Goal: Transaction & Acquisition: Subscribe to service/newsletter

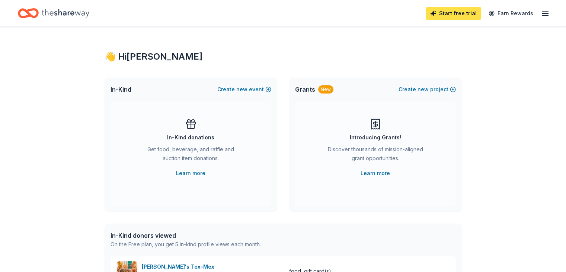
click at [441, 15] on link "Start free trial" at bounding box center [453, 13] width 55 height 13
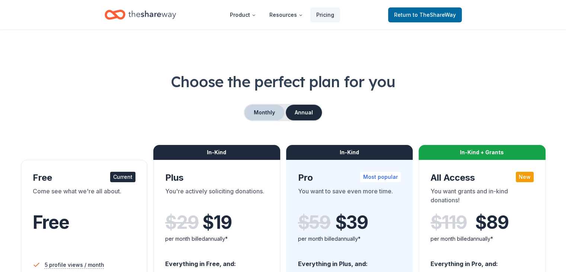
click at [263, 109] on button "Monthly" at bounding box center [265, 113] width 40 height 16
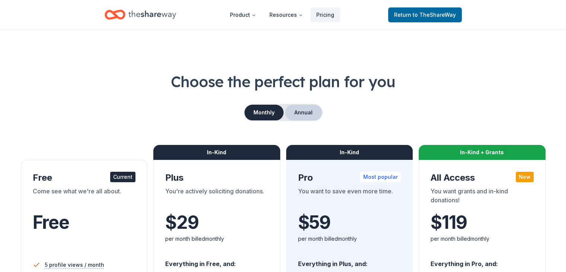
click at [303, 114] on button "Annual" at bounding box center [303, 113] width 37 height 16
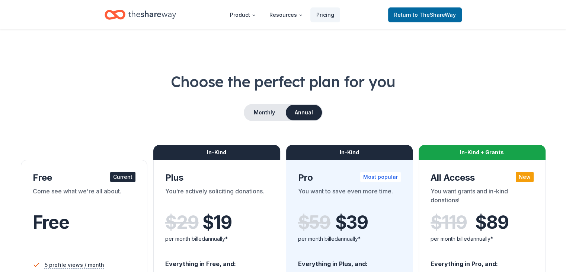
click at [127, 178] on div "Current" at bounding box center [122, 177] width 25 height 10
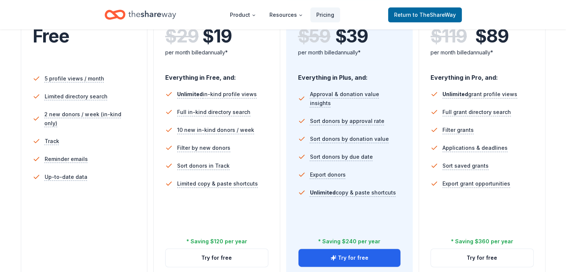
scroll to position [223, 0]
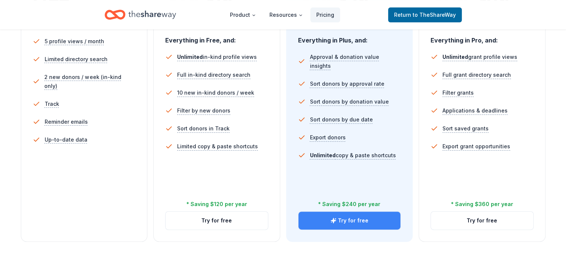
click at [350, 211] on button "Try for free" at bounding box center [350, 220] width 102 height 18
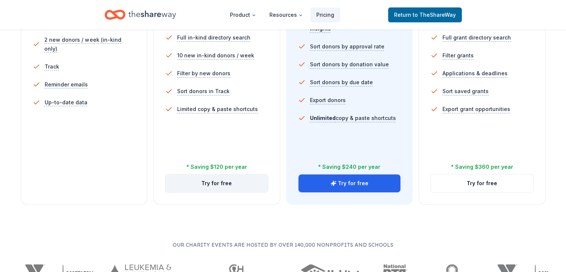
click at [226, 174] on button "Try for free" at bounding box center [217, 183] width 102 height 18
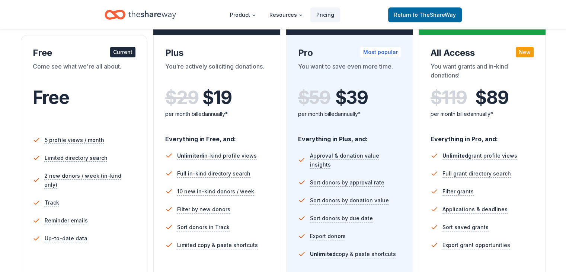
scroll to position [112, 0]
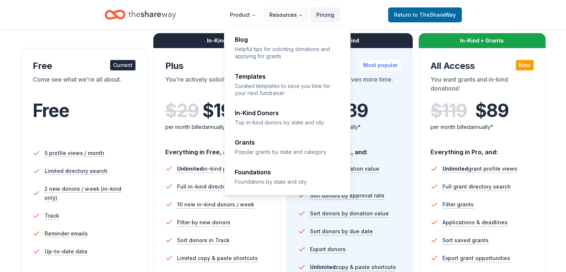
click at [285, 14] on button "Resources" at bounding box center [286, 14] width 45 height 15
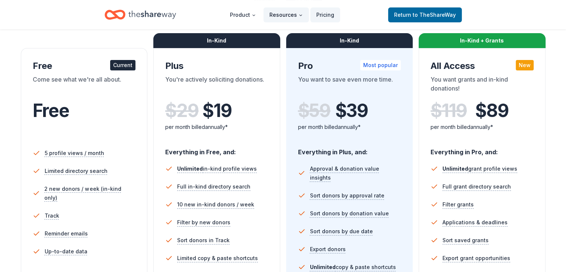
click at [301, 13] on icon "Main" at bounding box center [301, 15] width 4 height 4
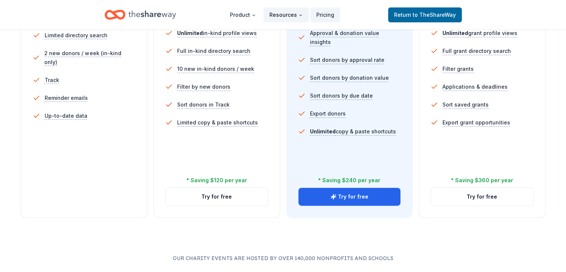
scroll to position [261, 0]
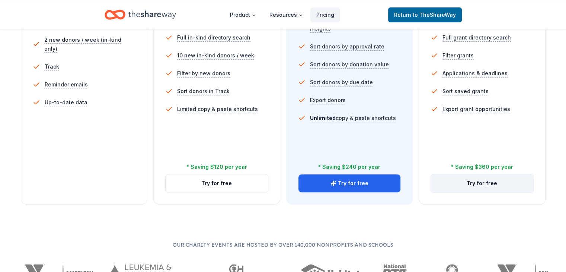
click at [479, 174] on button "Try for free" at bounding box center [482, 183] width 102 height 18
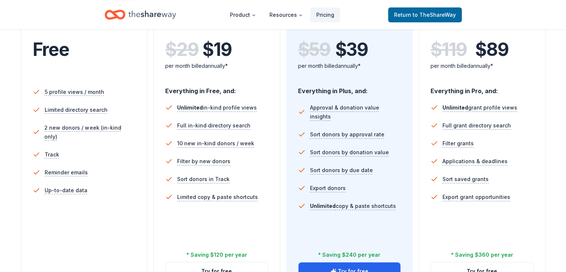
scroll to position [186, 0]
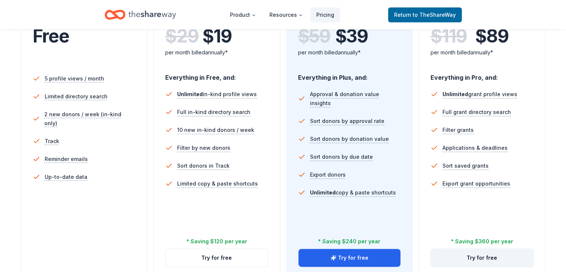
click at [471, 249] on button "Try for free" at bounding box center [482, 258] width 102 height 18
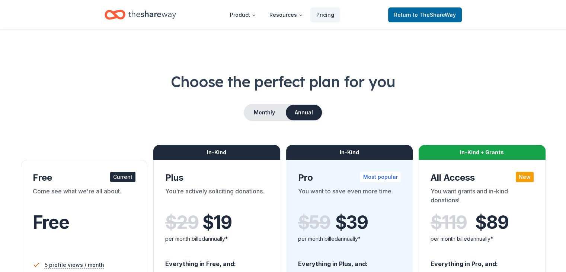
click at [172, 81] on h1 "Choose the perfect plan for you" at bounding box center [283, 81] width 530 height 21
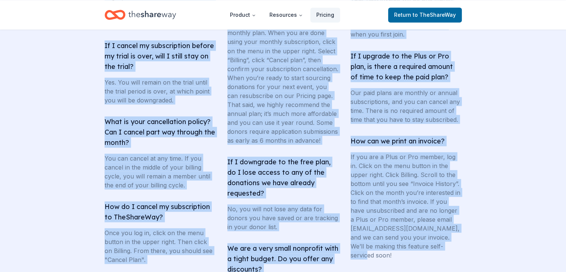
scroll to position [1494, 0]
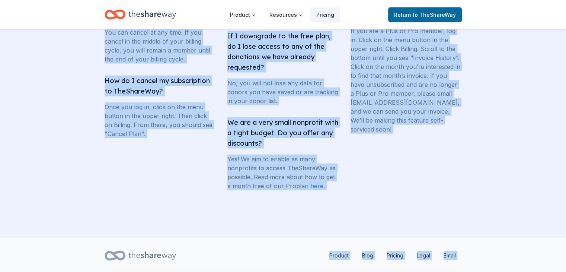
drag, startPoint x: 173, startPoint y: 81, endPoint x: 491, endPoint y: 289, distance: 379.6
copy div "Choose the perfect plan for you Monthly Annual Free Current Come see what we're…"
drag, startPoint x: 398, startPoint y: 154, endPoint x: 393, endPoint y: 151, distance: 5.7
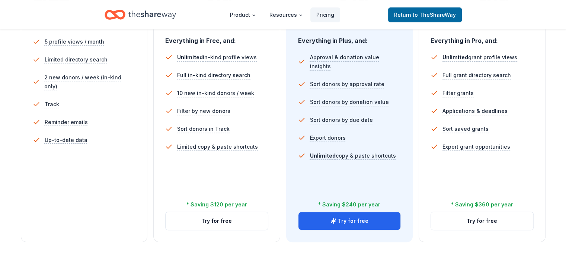
scroll to position [223, 0]
click at [224, 211] on button "Try for free" at bounding box center [217, 220] width 102 height 18
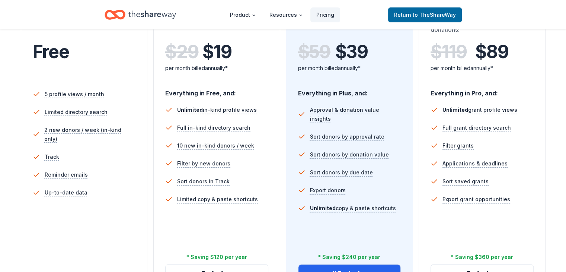
scroll to position [186, 0]
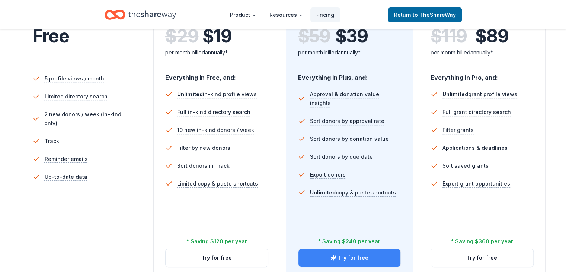
click at [341, 249] on button "Try for free" at bounding box center [350, 258] width 102 height 18
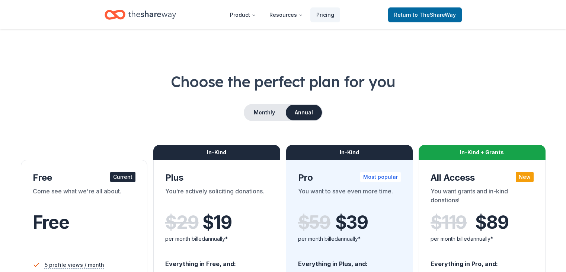
scroll to position [186, 0]
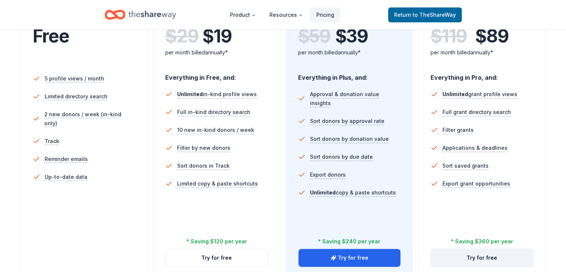
click at [470, 249] on button "Try for free" at bounding box center [482, 258] width 102 height 18
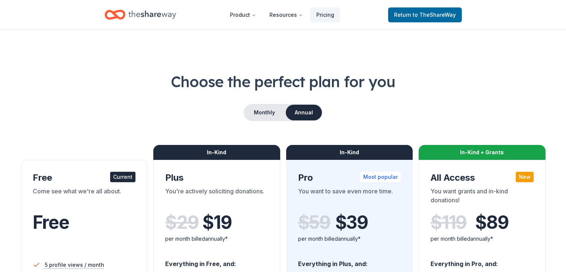
scroll to position [186, 0]
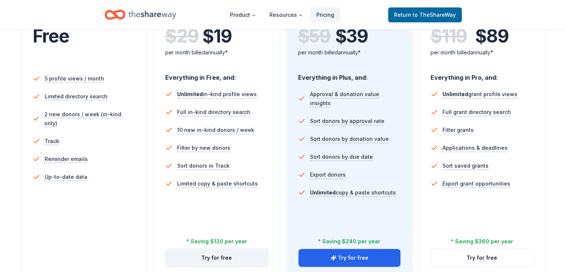
click at [221, 249] on button "Try for free" at bounding box center [217, 258] width 102 height 18
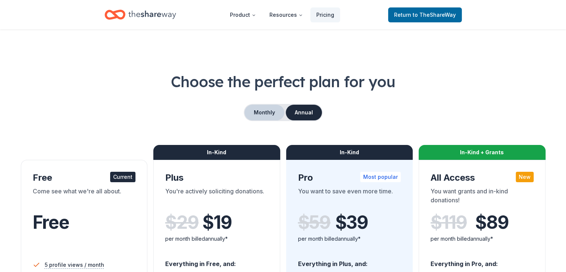
click at [258, 110] on button "Monthly" at bounding box center [265, 113] width 40 height 16
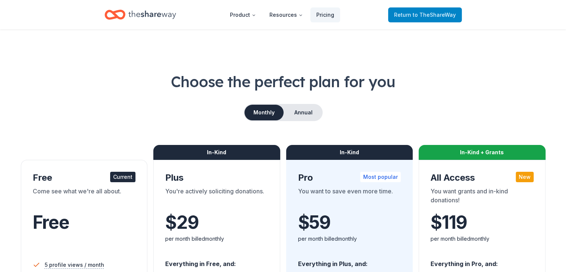
click at [418, 15] on span "to TheShareWay" at bounding box center [434, 15] width 43 height 6
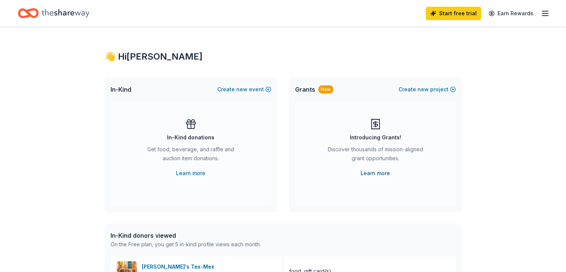
click at [380, 175] on link "Learn more" at bounding box center [375, 173] width 29 height 9
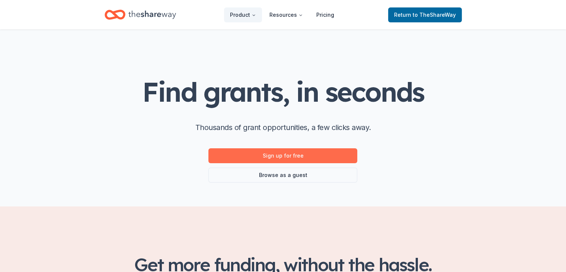
click at [280, 155] on link "Sign up for free" at bounding box center [282, 155] width 149 height 15
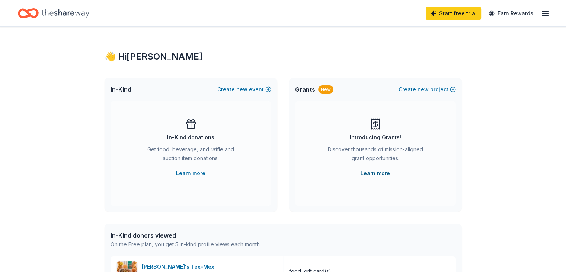
click at [381, 172] on link "Learn more" at bounding box center [375, 173] width 29 height 9
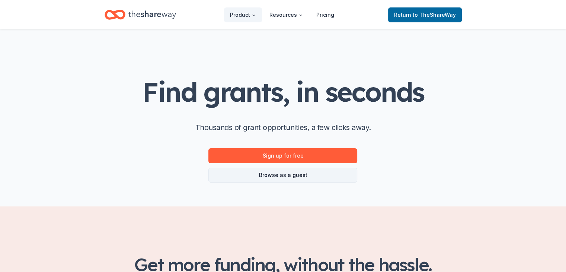
click at [294, 176] on link "Browse as a guest" at bounding box center [282, 174] width 149 height 15
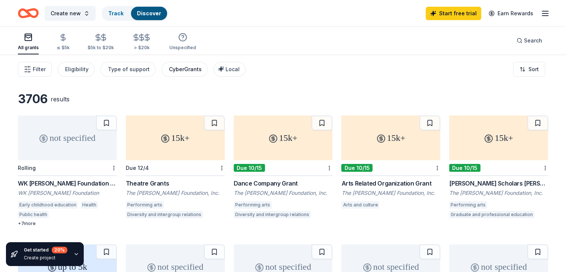
click at [193, 69] on div "CyberGrants" at bounding box center [185, 69] width 33 height 9
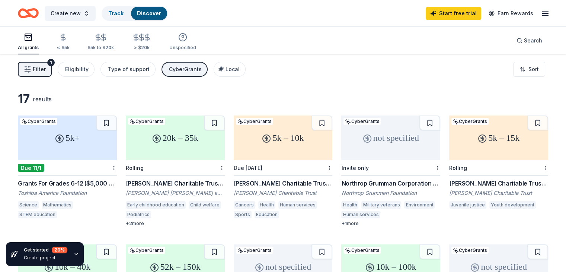
click at [193, 70] on div "CyberGrants" at bounding box center [185, 69] width 33 height 9
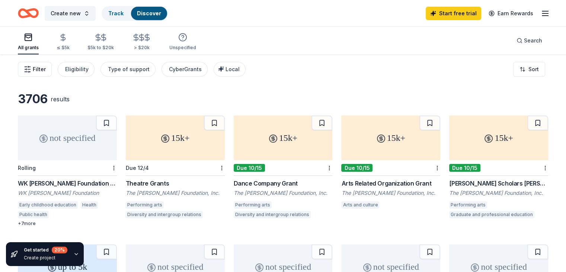
click at [46, 70] on span "Filter" at bounding box center [39, 69] width 13 height 9
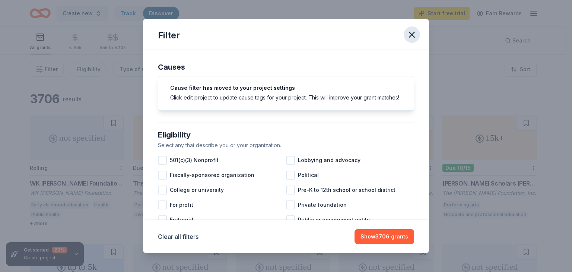
click at [414, 35] on icon "button" at bounding box center [411, 34] width 10 height 10
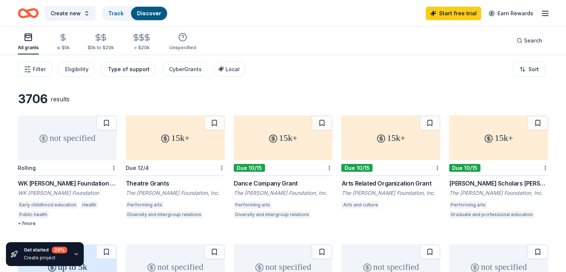
click at [144, 67] on div "Type of support" at bounding box center [129, 69] width 42 height 9
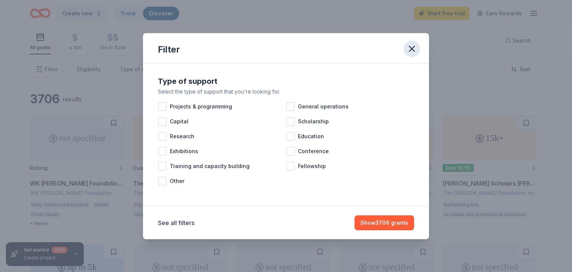
click at [409, 51] on icon "button" at bounding box center [411, 48] width 5 height 5
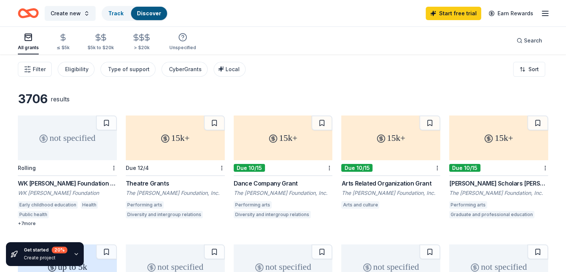
click at [541, 12] on icon "button" at bounding box center [545, 13] width 9 height 9
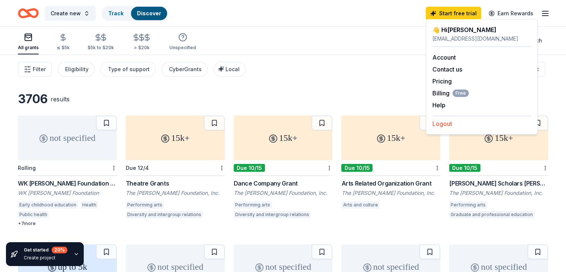
click at [446, 124] on button "Logout" at bounding box center [442, 123] width 20 height 9
